Goal: Obtain resource: Download file/media

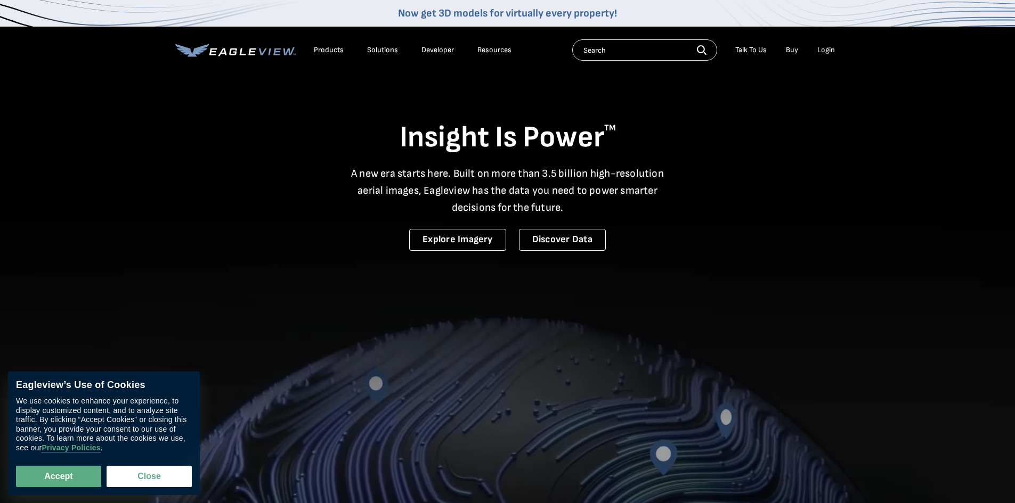
click at [830, 47] on div "Login" at bounding box center [826, 50] width 18 height 10
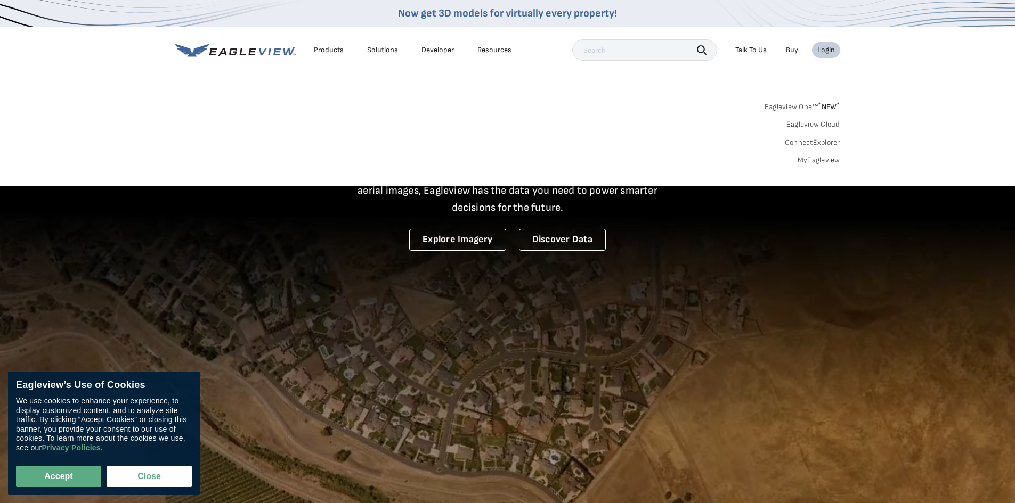
click at [816, 163] on link "MyEagleview" at bounding box center [819, 161] width 43 height 10
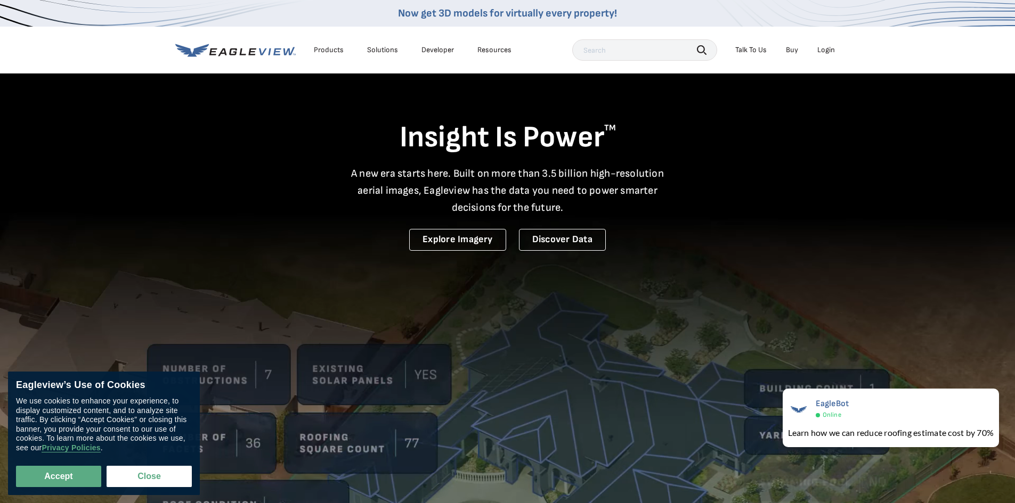
click at [831, 54] on div "Login" at bounding box center [826, 50] width 18 height 10
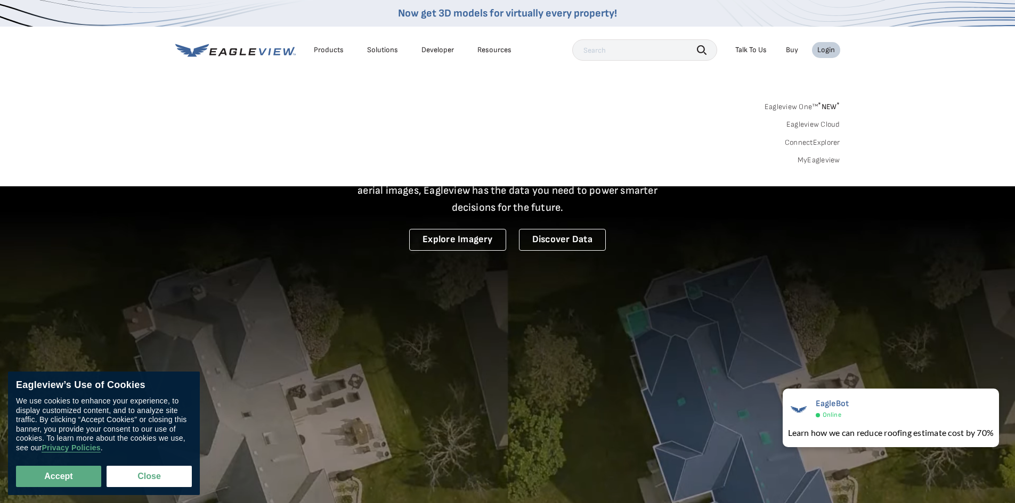
click at [824, 164] on link "MyEagleview" at bounding box center [819, 161] width 43 height 10
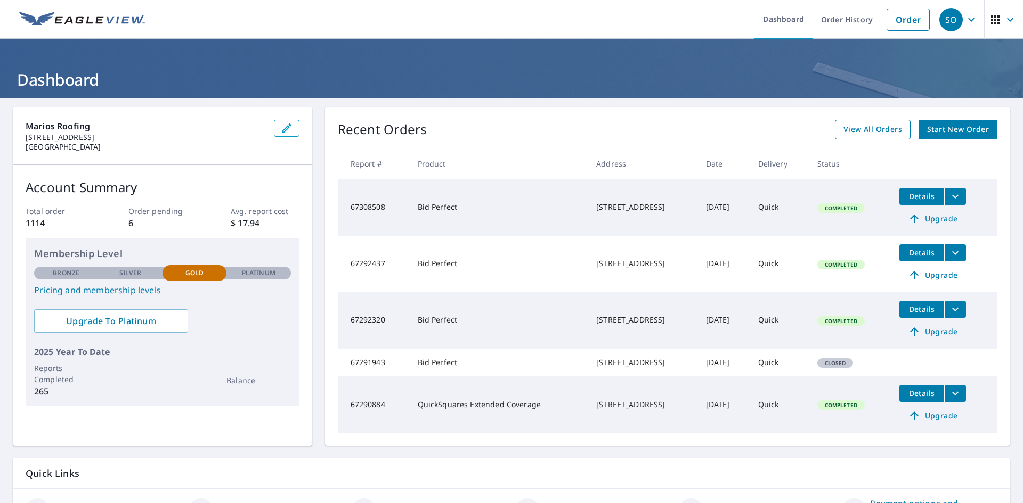
click at [874, 129] on span "View All Orders" at bounding box center [872, 129] width 59 height 13
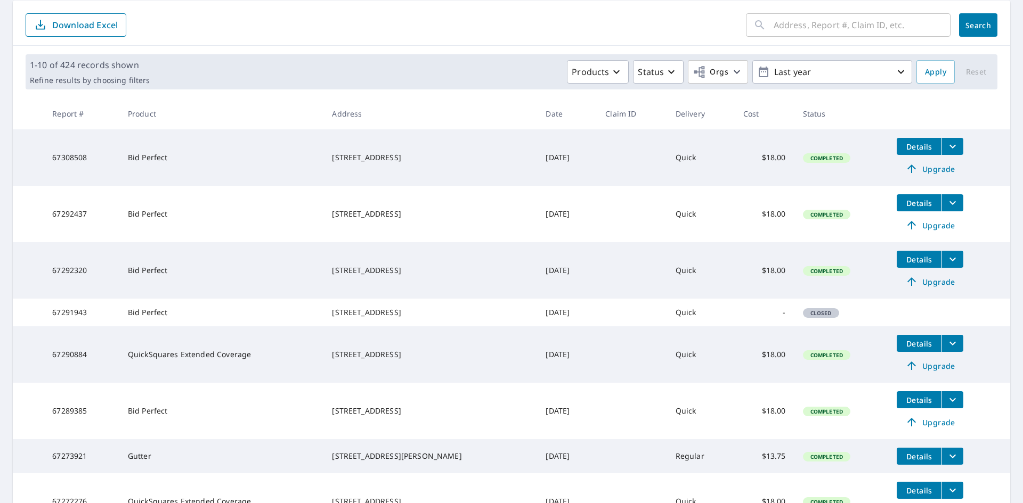
scroll to position [160, 0]
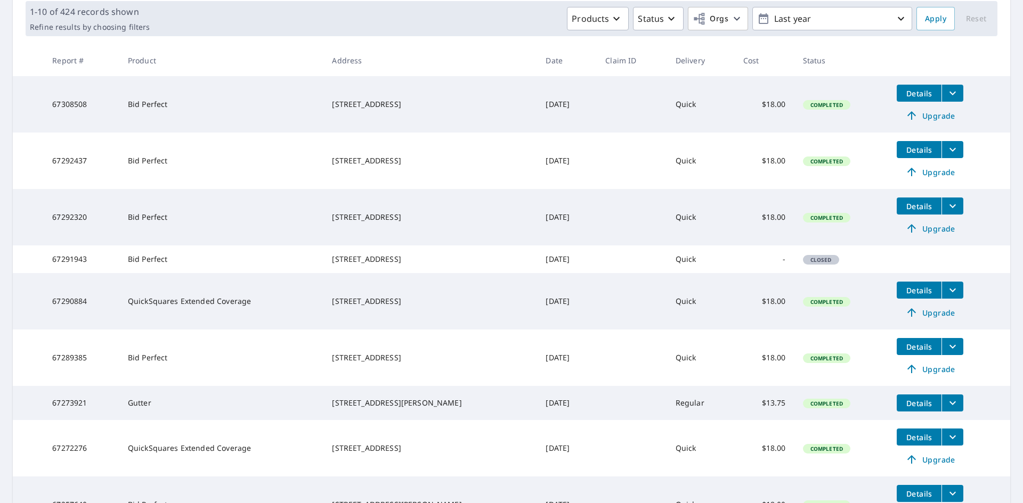
click at [946, 410] on icon "filesDropdownBtn-67273921" at bounding box center [952, 403] width 13 height 13
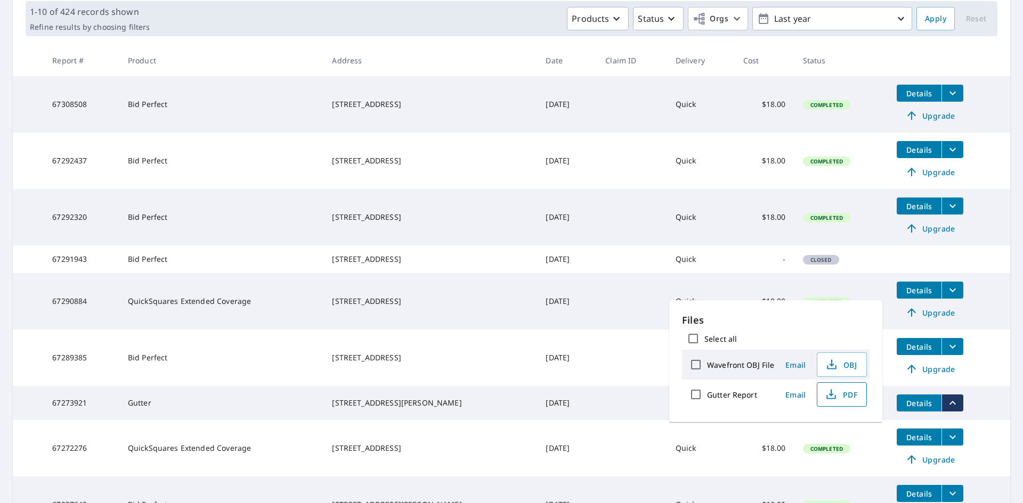
click at [827, 392] on icon "button" at bounding box center [831, 394] width 13 height 13
